Goal: Task Accomplishment & Management: Manage account settings

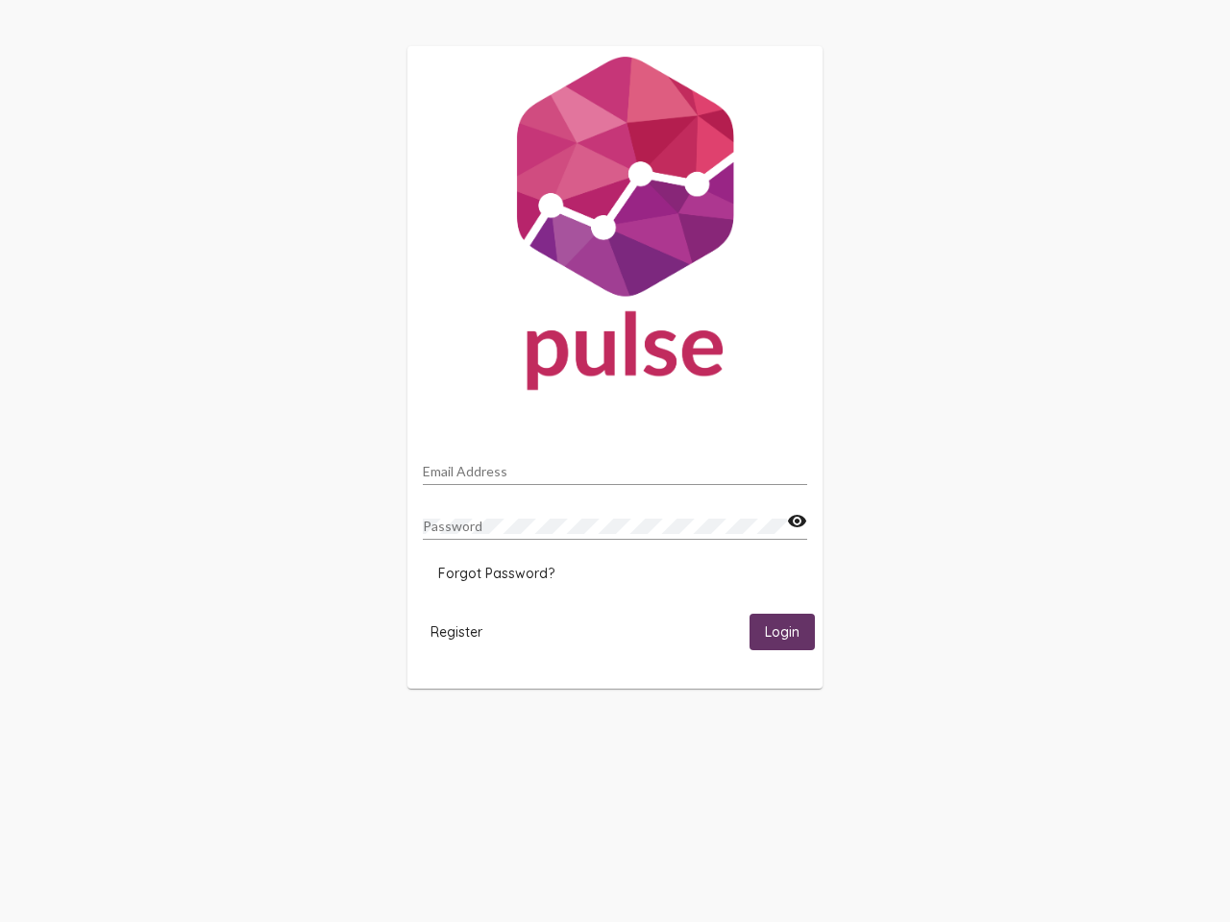
click at [615, 466] on input "Email Address" at bounding box center [615, 471] width 384 height 15
click at [796, 522] on mat-icon "visibility" at bounding box center [797, 521] width 20 height 23
click at [496, 574] on span "Forgot Password?" at bounding box center [496, 573] width 116 height 17
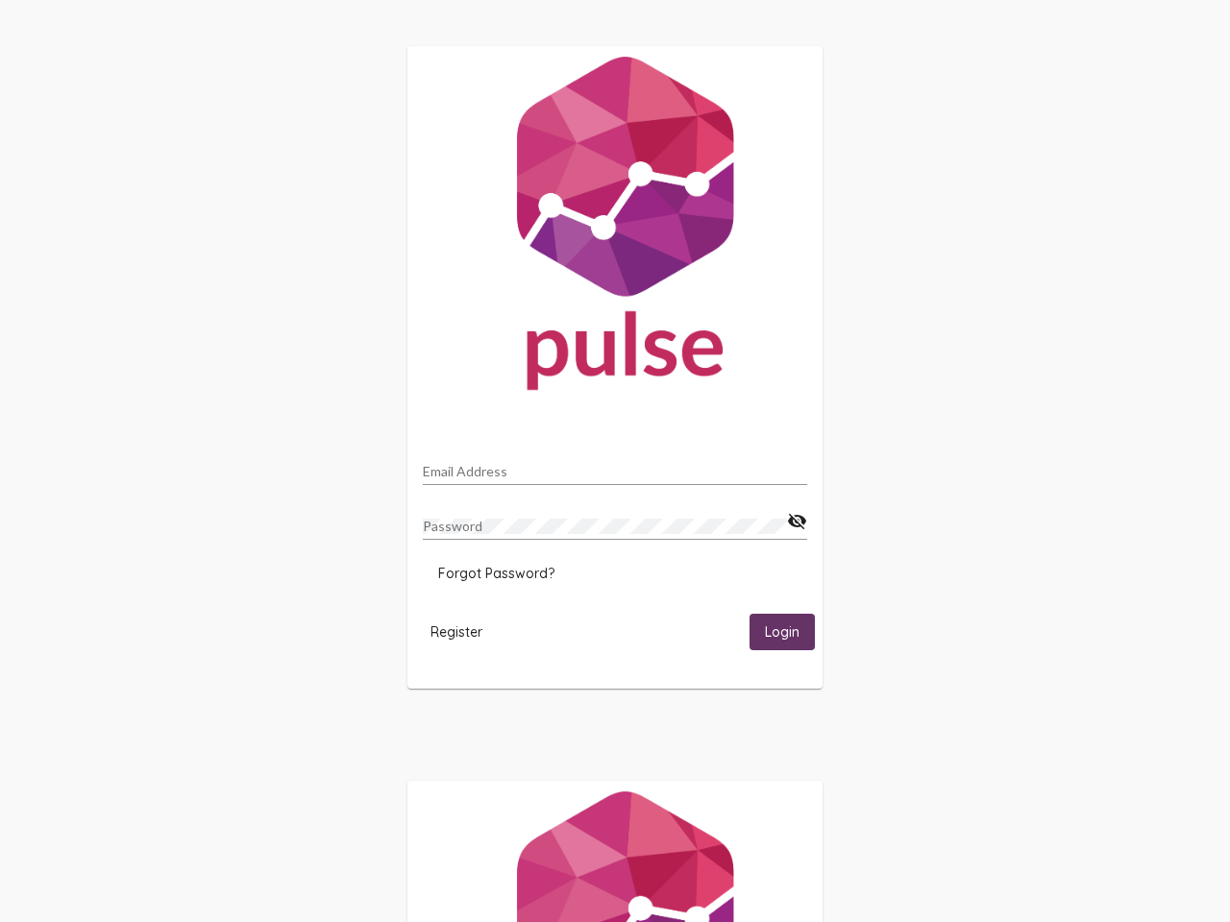
click at [456, 631] on span "Register" at bounding box center [456, 632] width 52 height 17
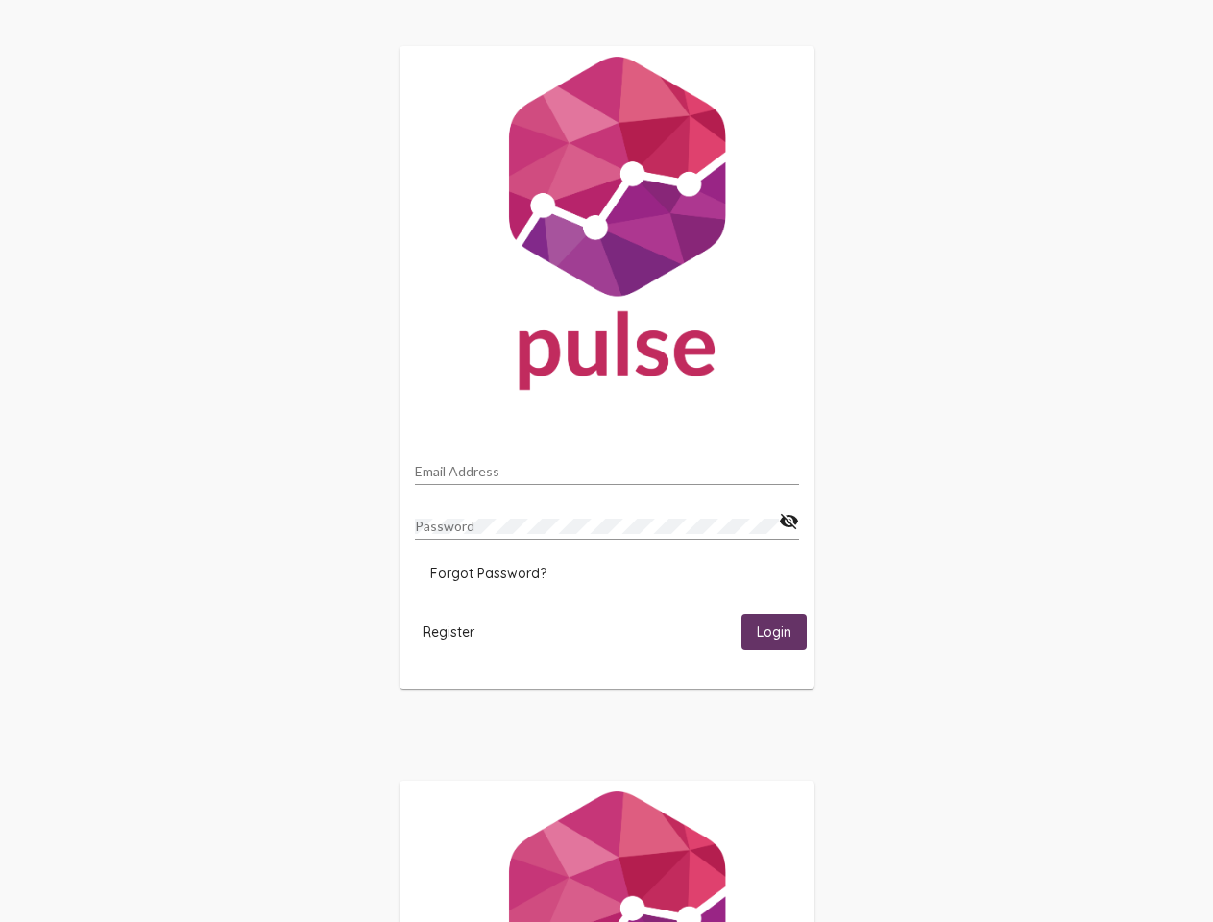
click at [782, 631] on span "Login" at bounding box center [774, 633] width 35 height 17
